Goal: Find specific page/section: Find specific page/section

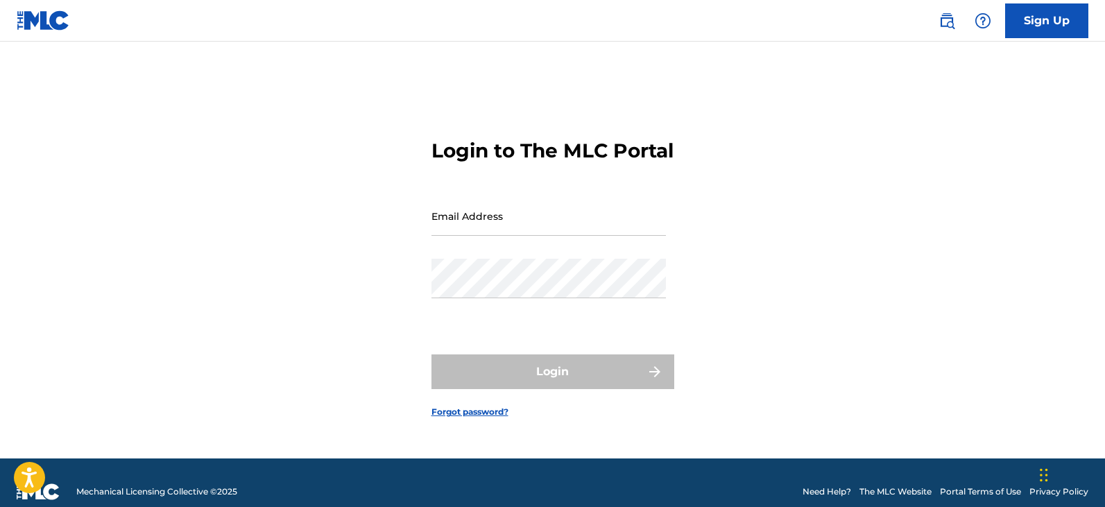
click at [510, 236] on input "Email Address" at bounding box center [548, 216] width 234 height 40
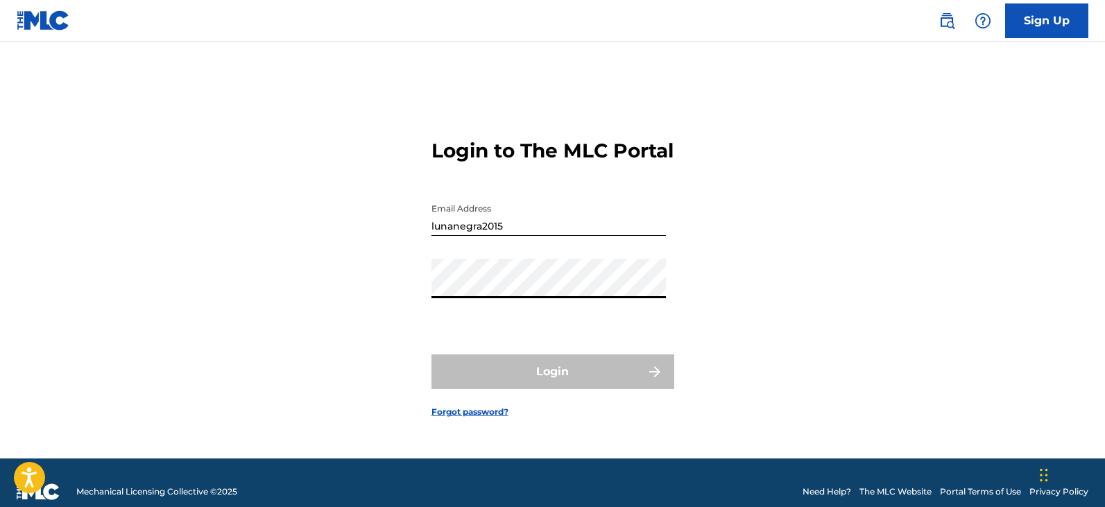
type input "[EMAIL_ADDRESS][DOMAIN_NAME]"
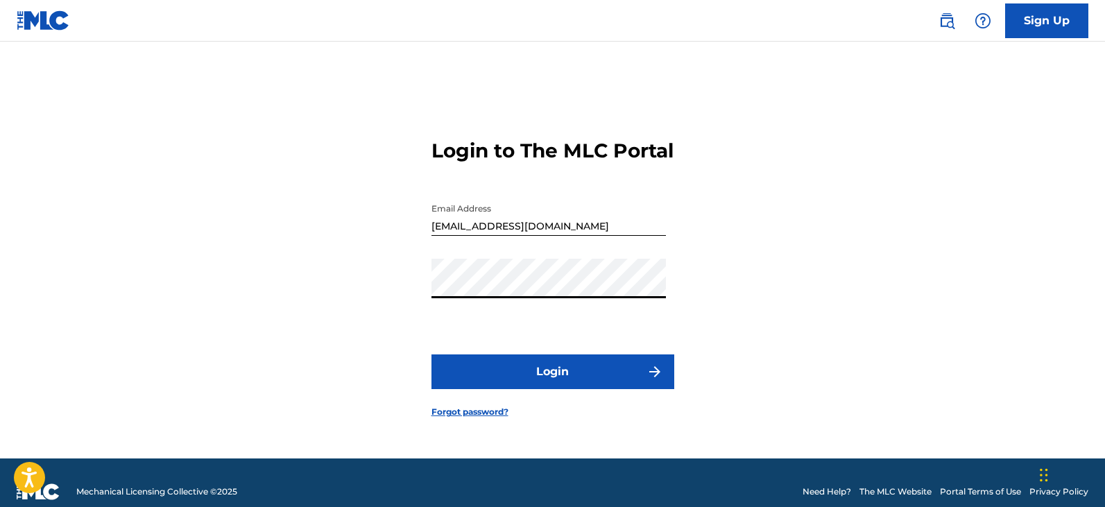
click at [549, 379] on button "Login" at bounding box center [552, 371] width 243 height 35
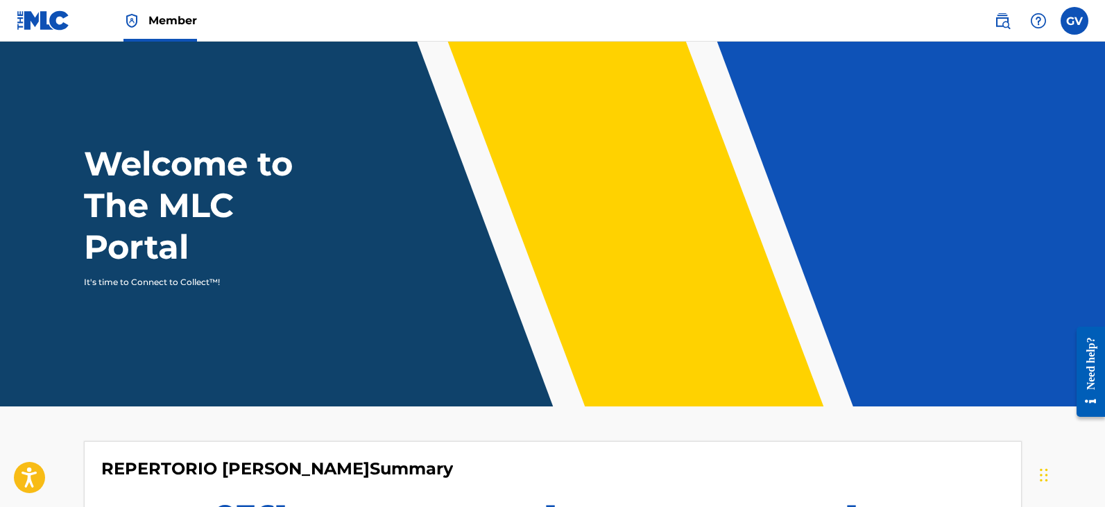
scroll to position [203, 0]
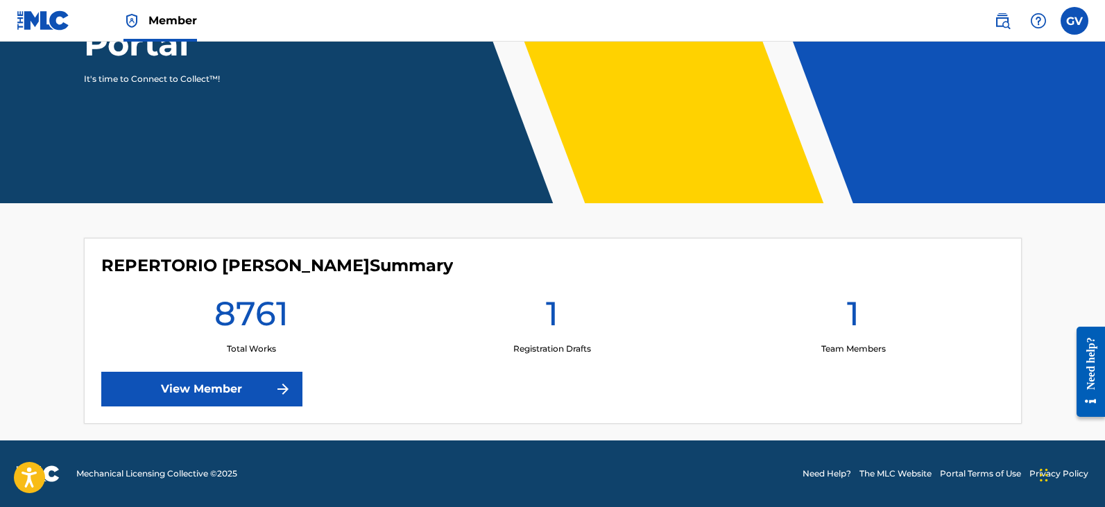
click at [279, 390] on img at bounding box center [283, 389] width 17 height 17
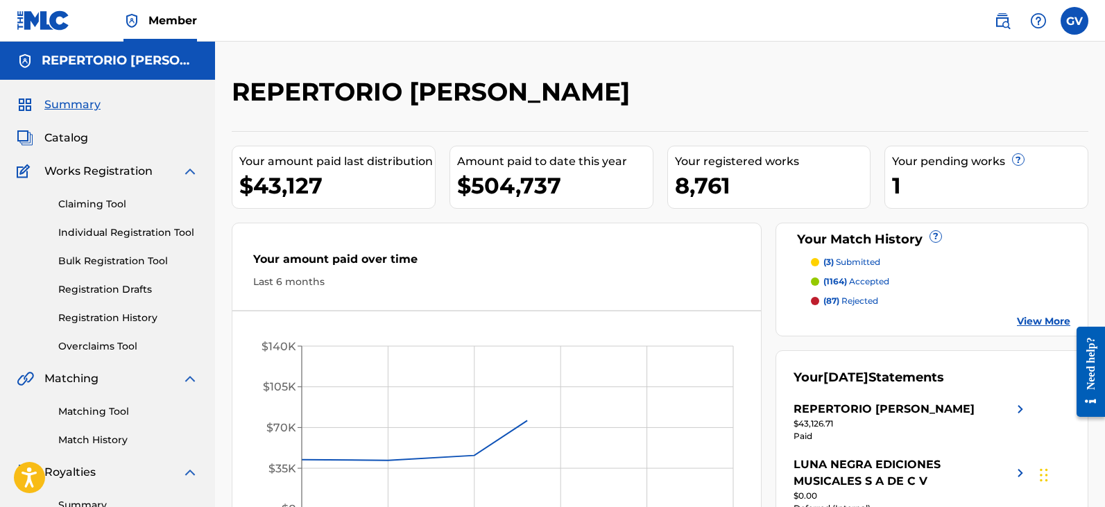
click at [58, 135] on span "Catalog" at bounding box center [66, 138] width 44 height 17
